Goal: Task Accomplishment & Management: Manage account settings

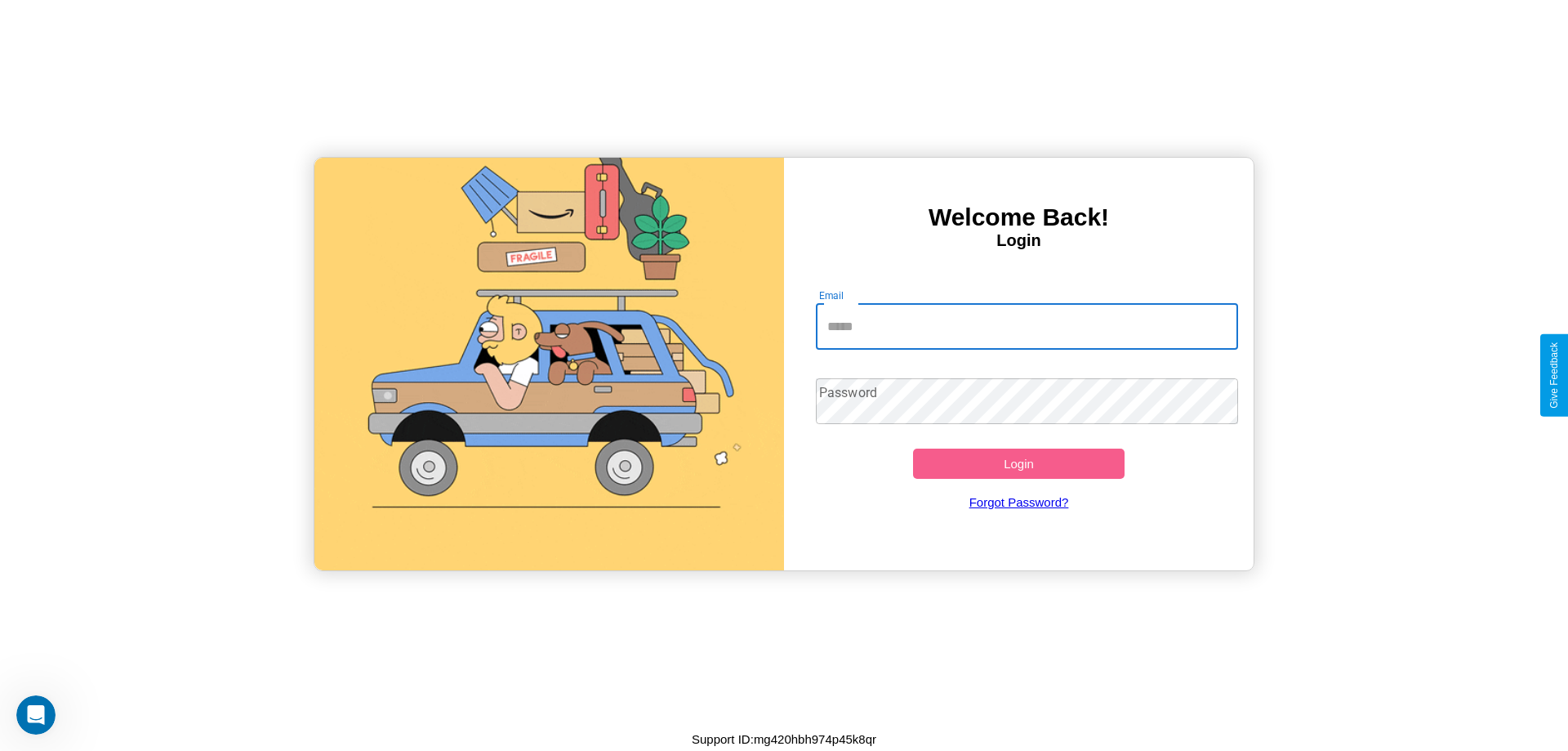
click at [1027, 326] on input "Email" at bounding box center [1028, 327] width 424 height 46
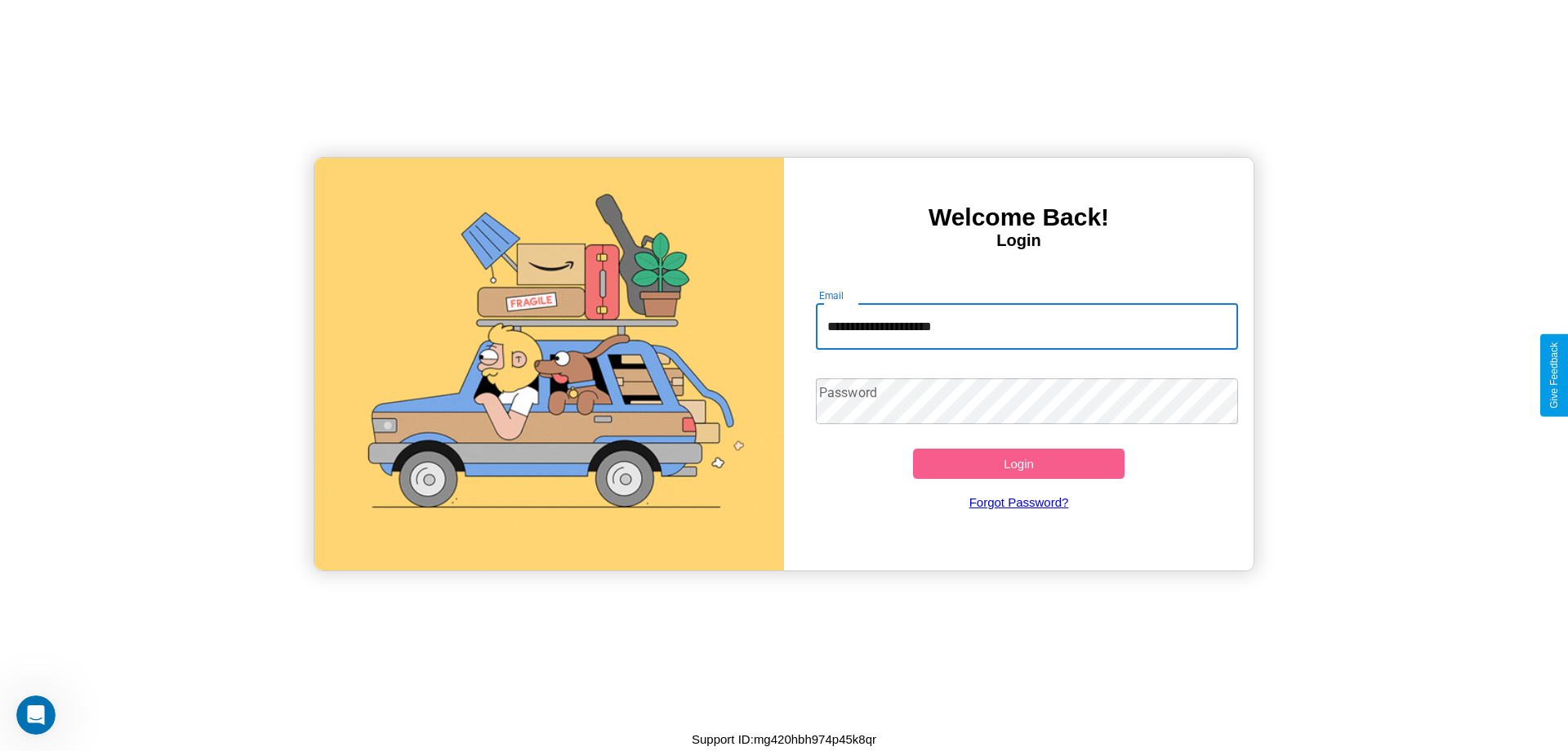
type input "**********"
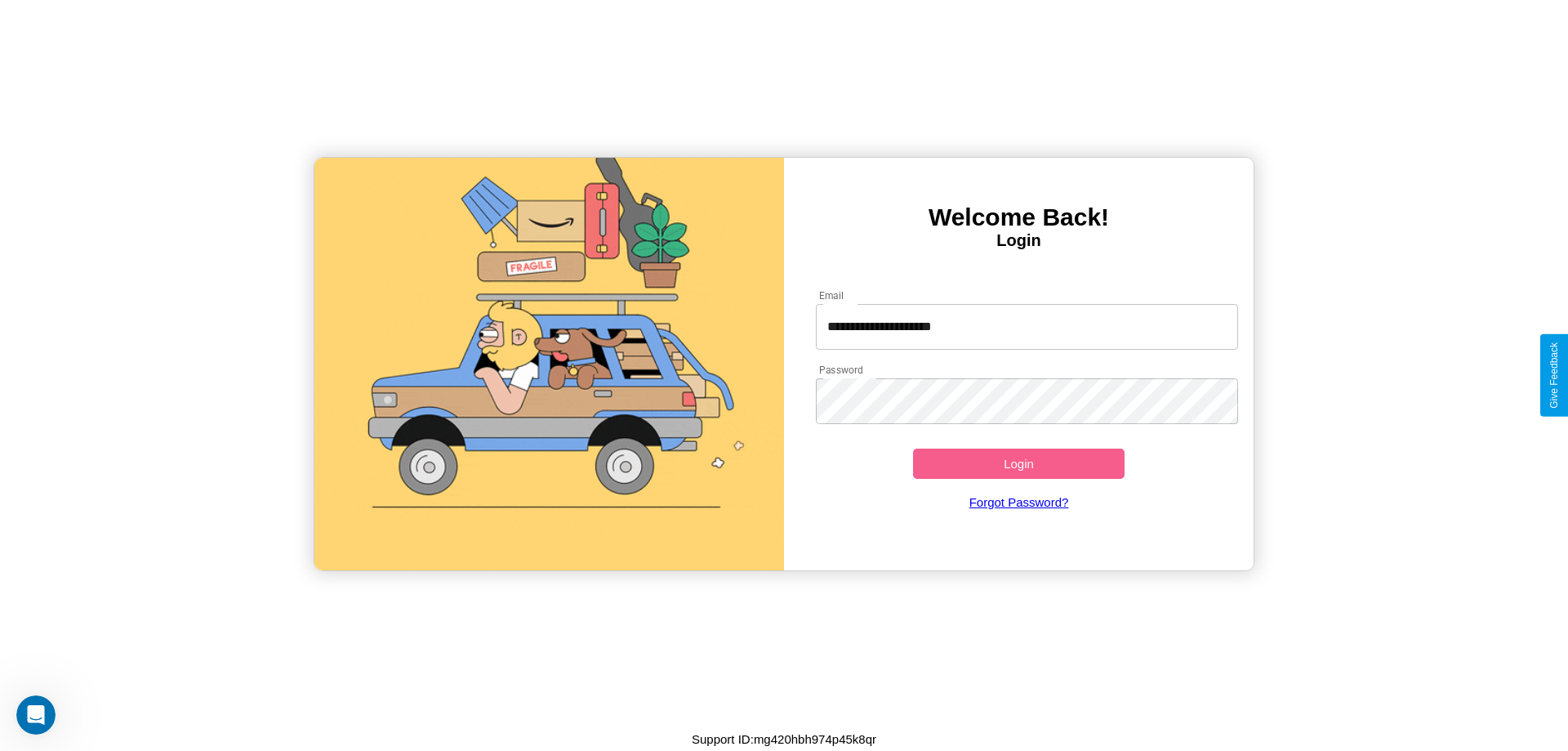
click at [1018, 463] on button "Login" at bounding box center [1019, 463] width 212 height 30
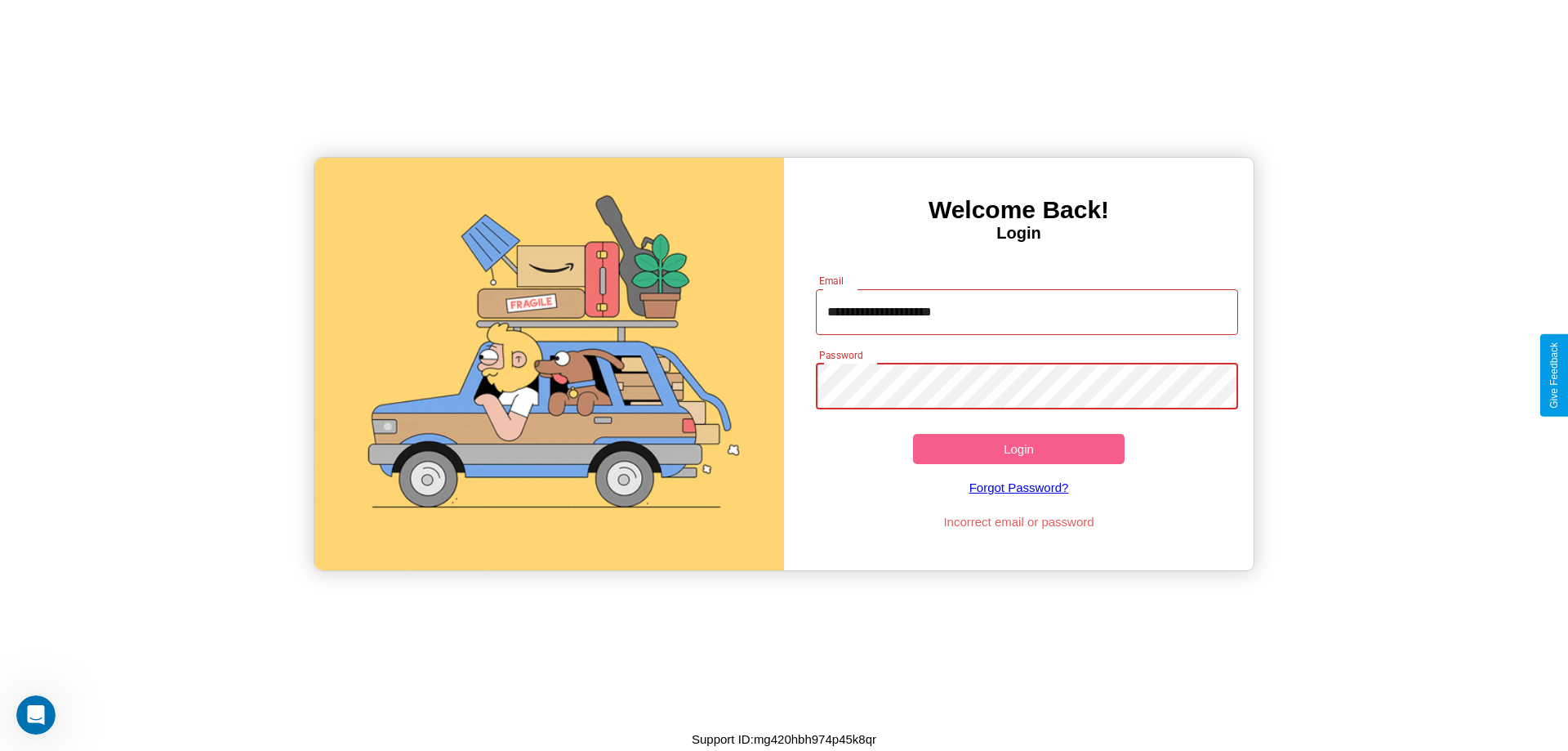
click at [1018, 449] on button "Login" at bounding box center [1019, 449] width 212 height 30
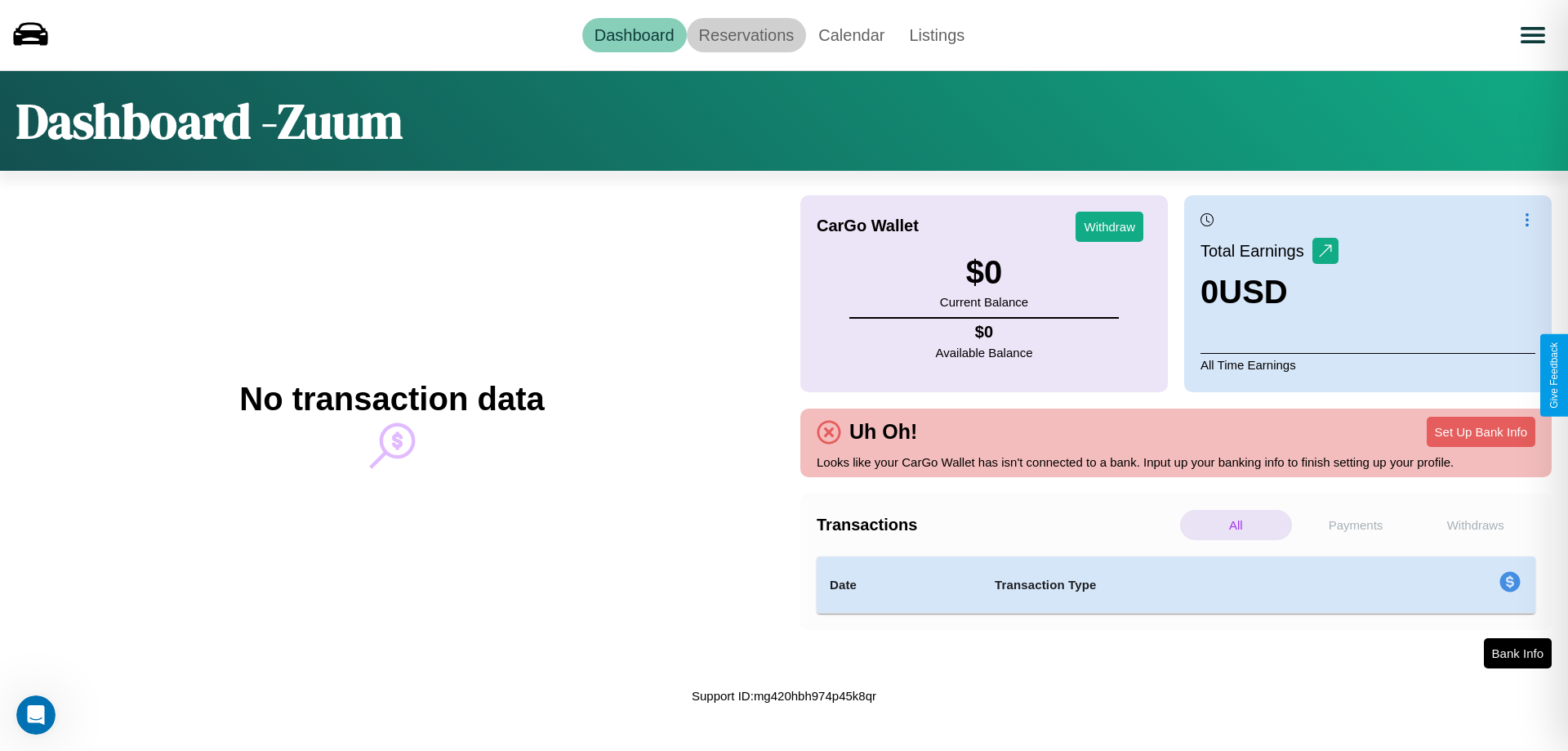
click at [746, 35] on link "Reservations" at bounding box center [747, 36] width 120 height 35
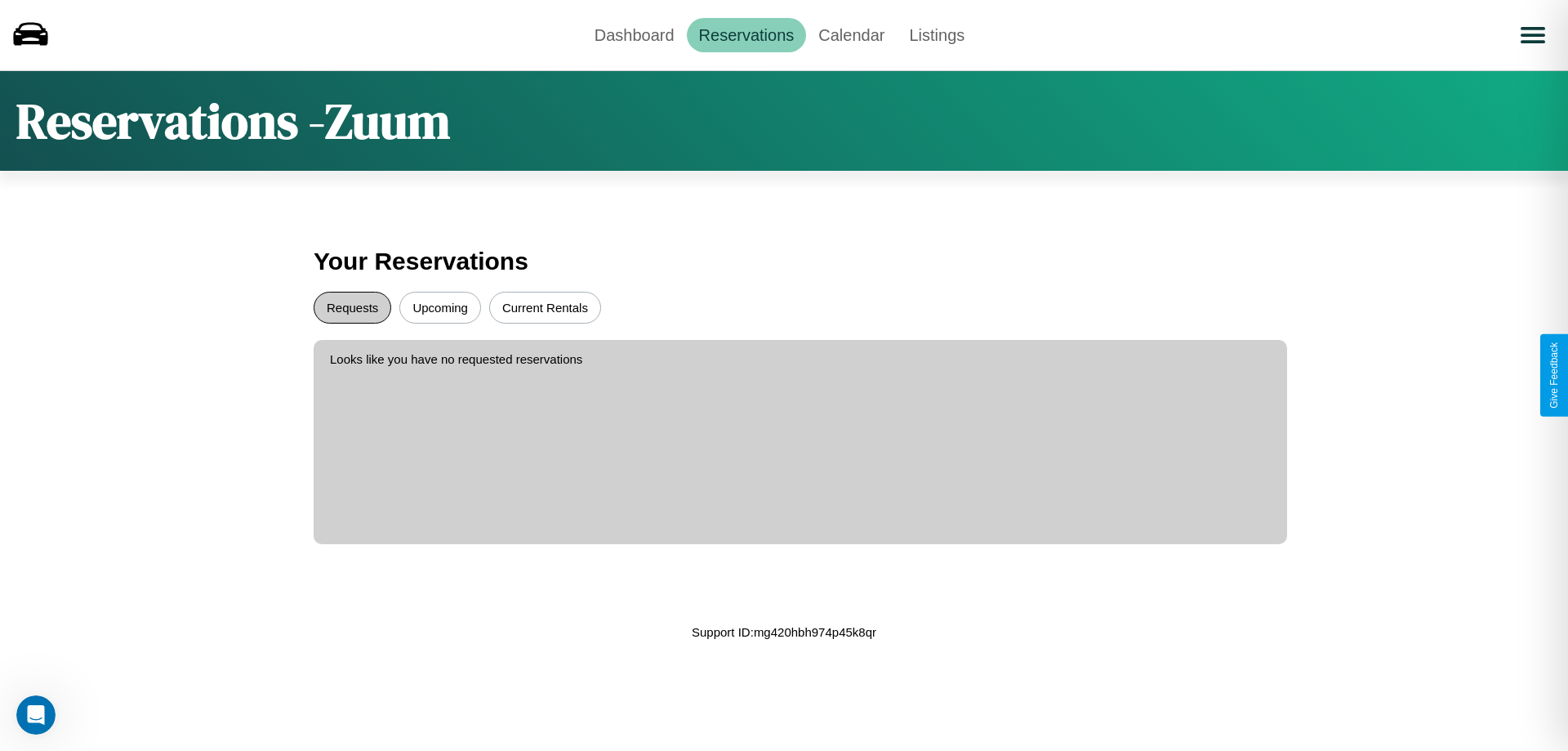
click at [352, 307] on button "Requests" at bounding box center [352, 307] width 78 height 32
click at [440, 307] on button "Upcoming" at bounding box center [440, 307] width 82 height 32
click at [851, 35] on link "Calendar" at bounding box center [852, 36] width 90 height 35
